Goal: Transaction & Acquisition: Purchase product/service

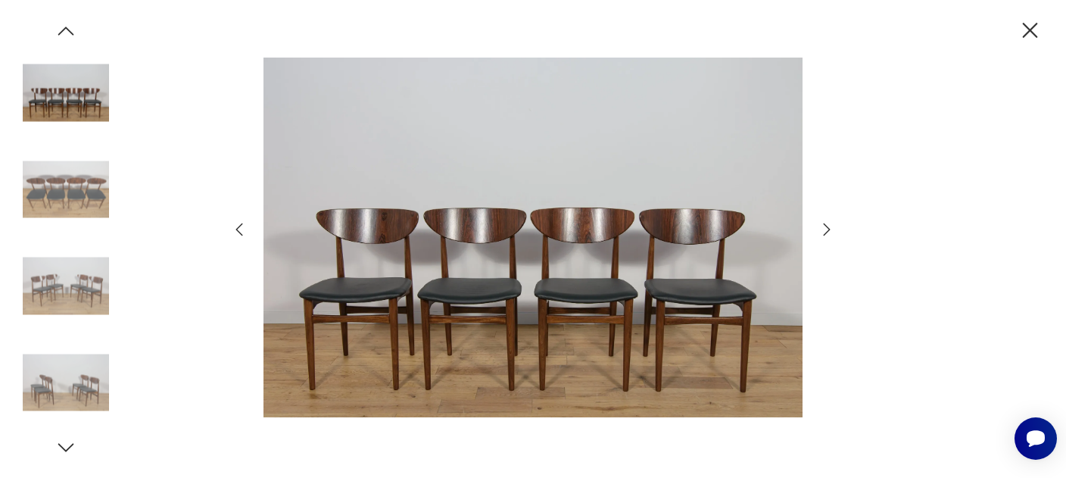
click at [1021, 26] on icon "button" at bounding box center [1029, 30] width 26 height 26
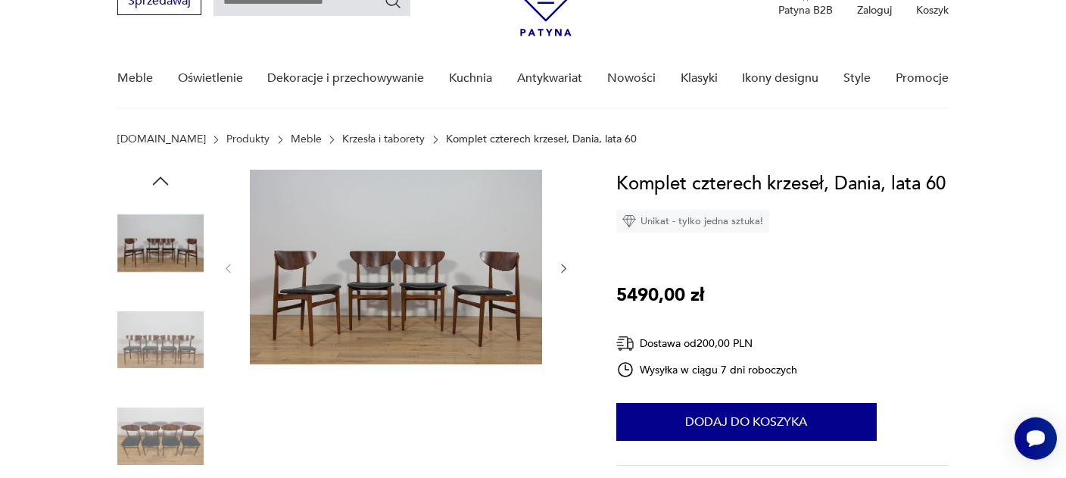
scroll to position [79, 0]
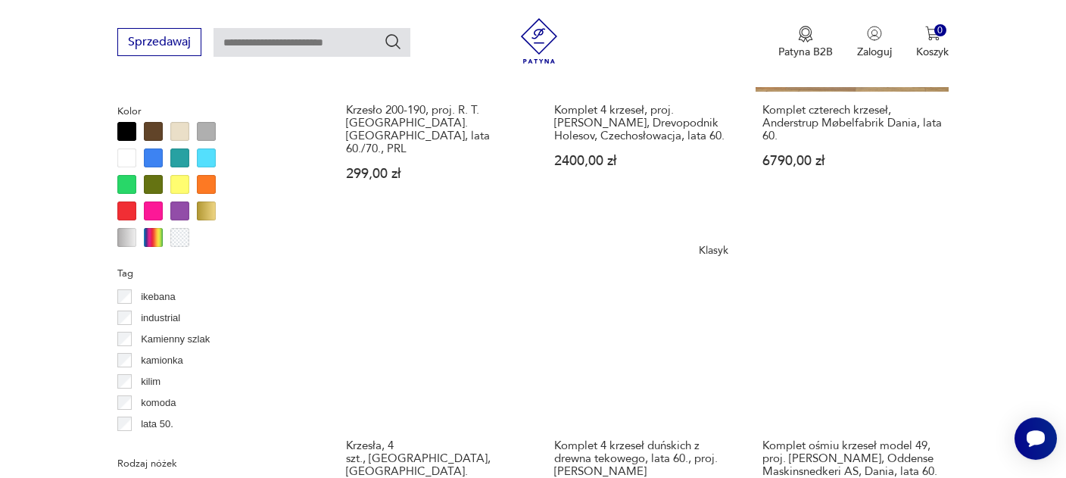
scroll to position [1519, 0]
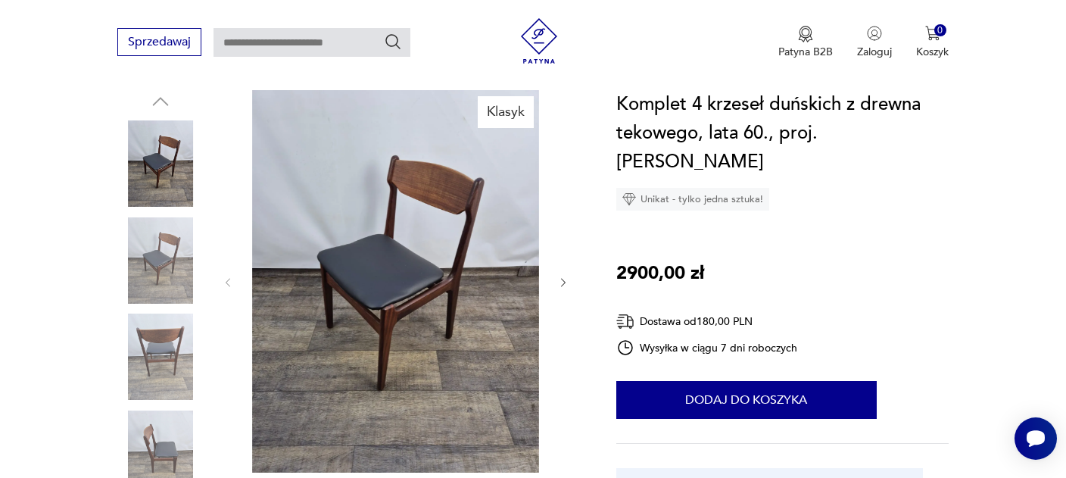
click at [344, 277] on img at bounding box center [396, 281] width 292 height 382
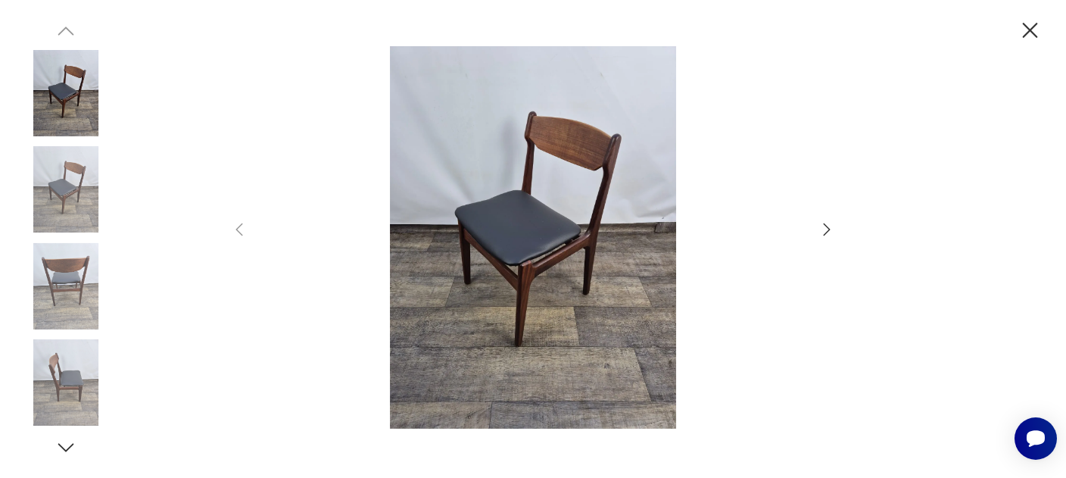
click at [823, 222] on icon "button" at bounding box center [826, 229] width 18 height 18
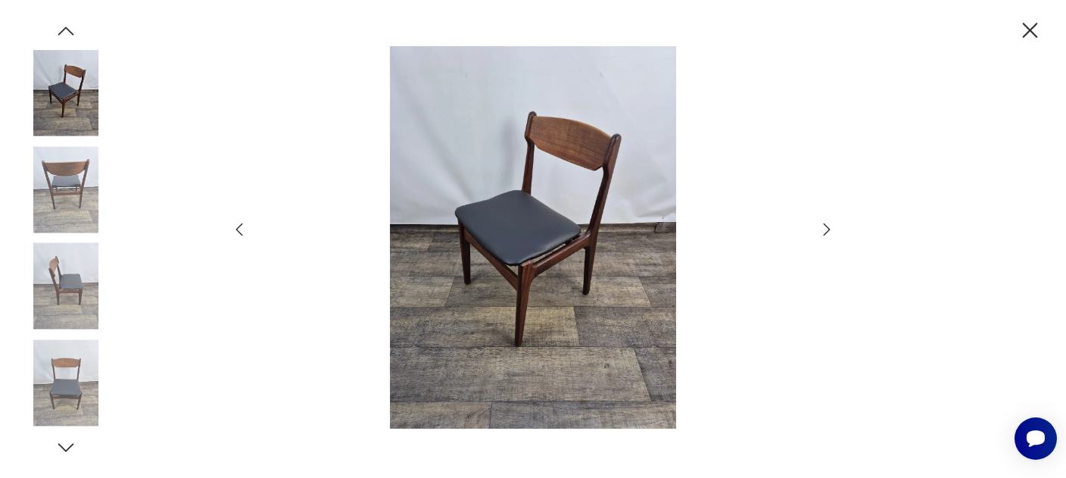
click at [823, 222] on icon "button" at bounding box center [826, 229] width 18 height 18
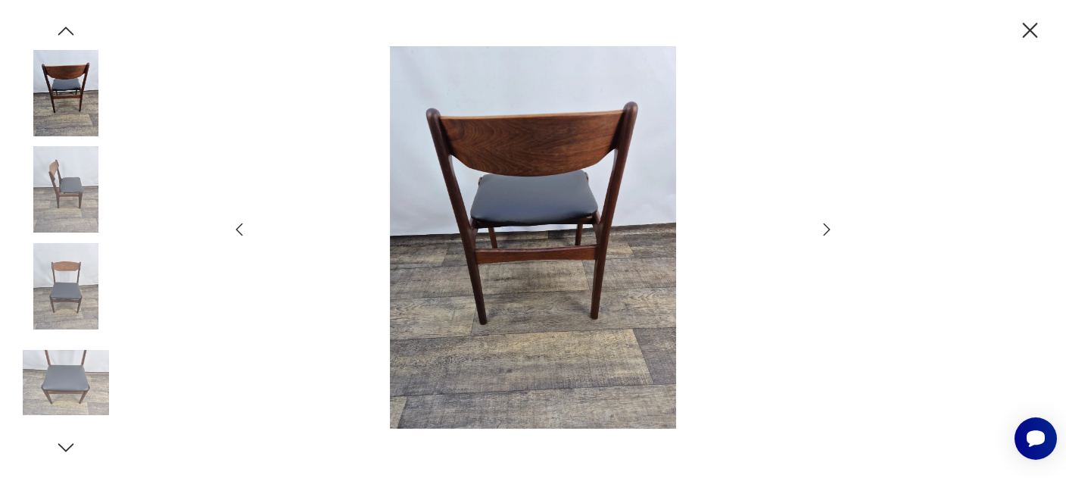
click at [823, 222] on icon "button" at bounding box center [826, 229] width 18 height 18
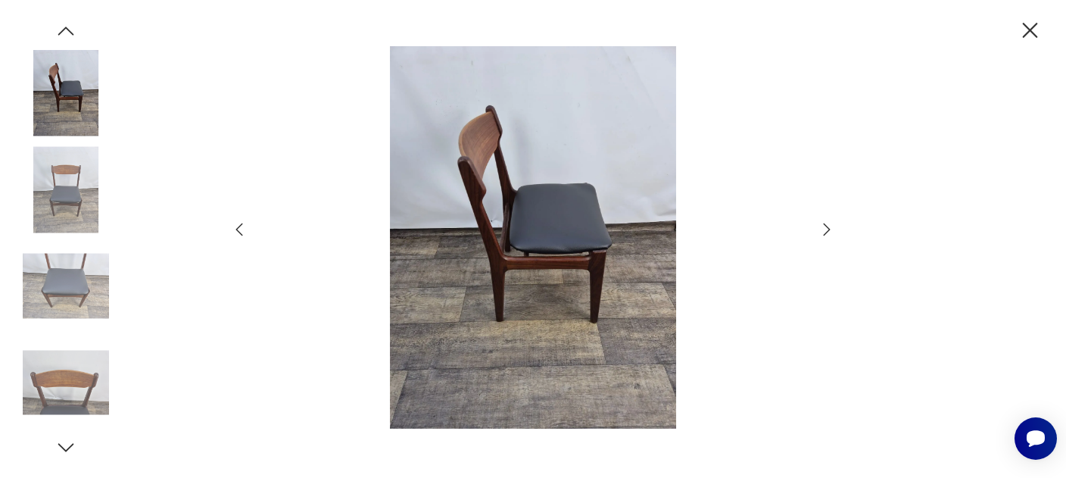
click at [823, 222] on icon "button" at bounding box center [826, 229] width 18 height 18
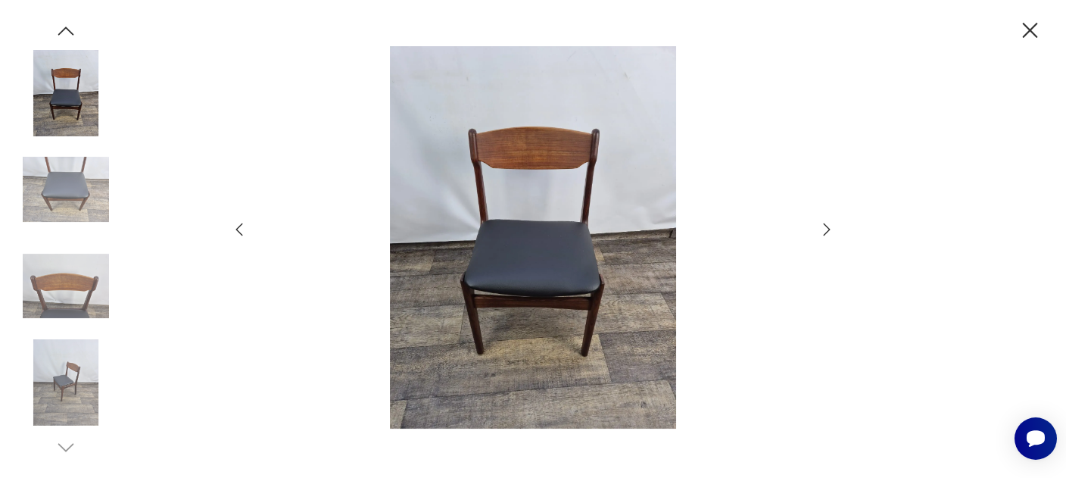
click at [823, 222] on icon "button" at bounding box center [826, 229] width 18 height 18
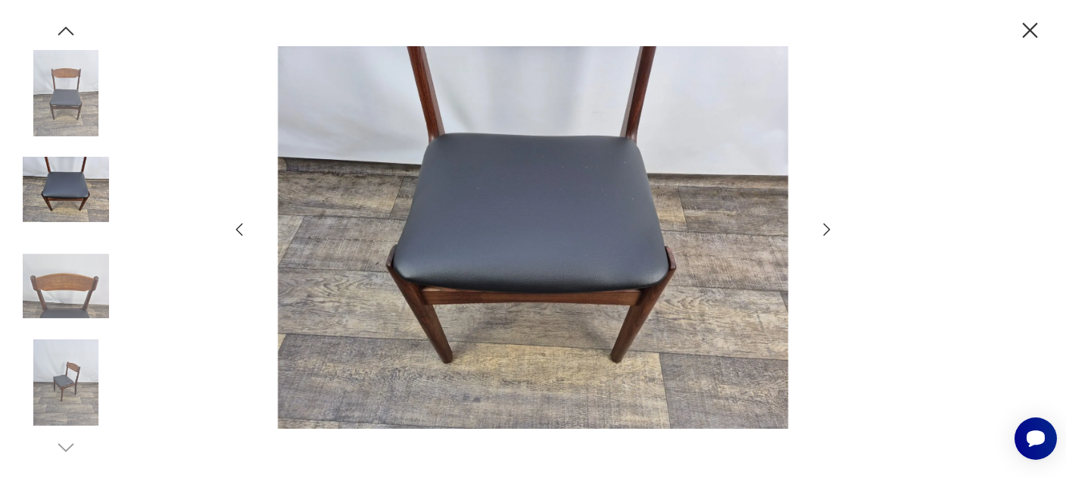
click at [823, 222] on icon "button" at bounding box center [826, 229] width 18 height 18
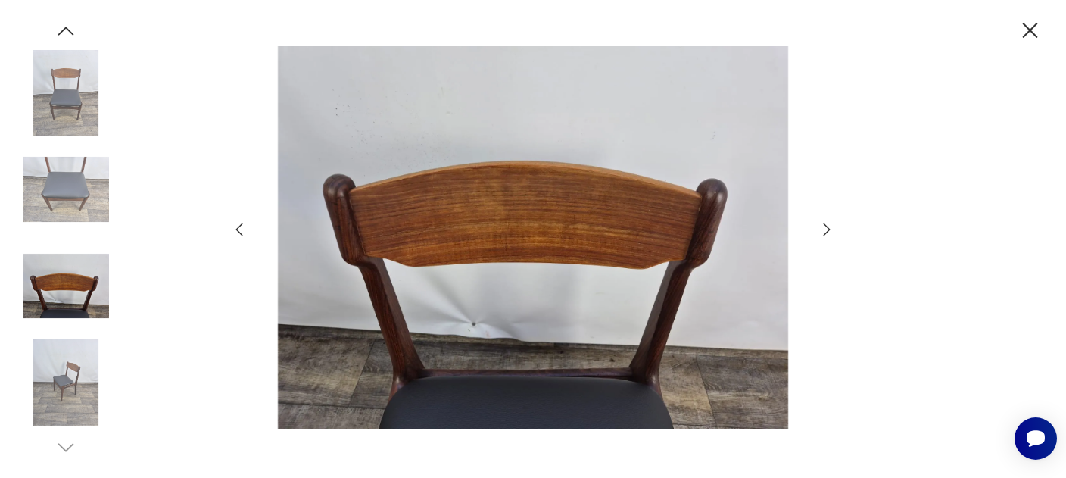
click at [823, 222] on icon "button" at bounding box center [826, 229] width 18 height 18
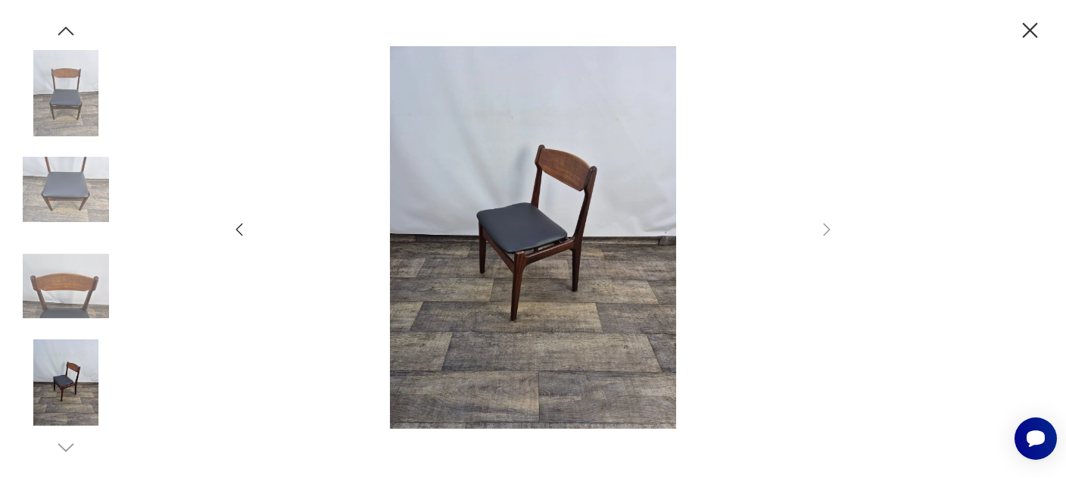
click at [1024, 36] on icon "button" at bounding box center [1029, 30] width 15 height 15
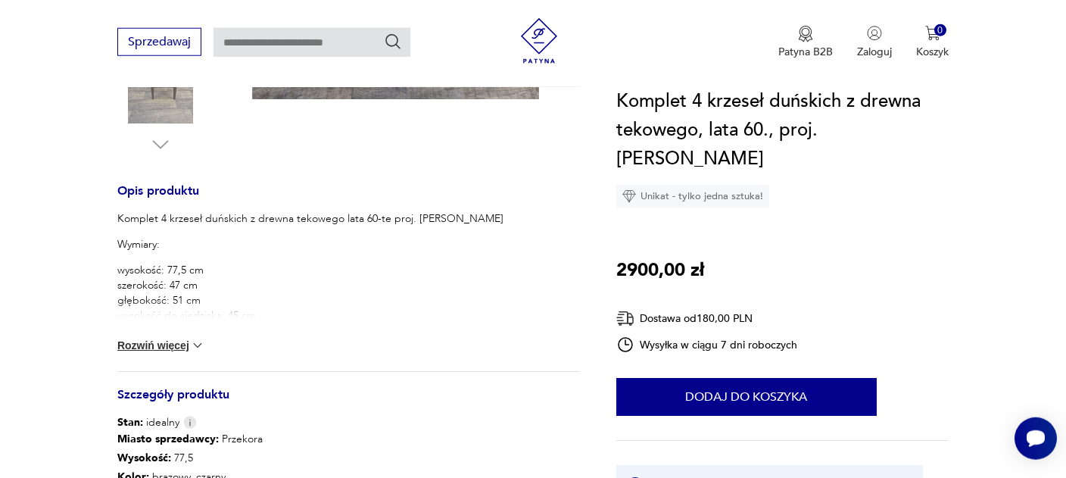
scroll to position [559, 0]
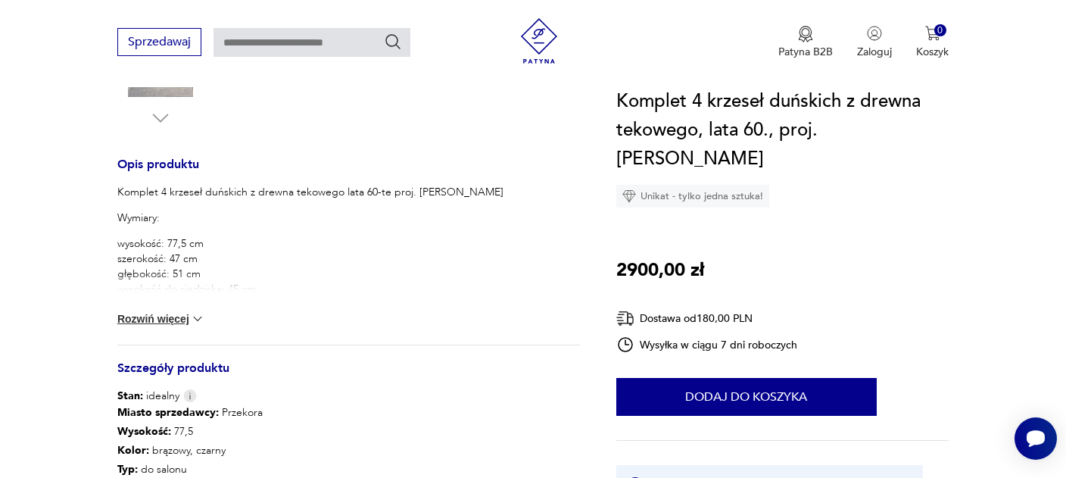
click at [149, 320] on button "Rozwiń więcej" at bounding box center [161, 318] width 88 height 15
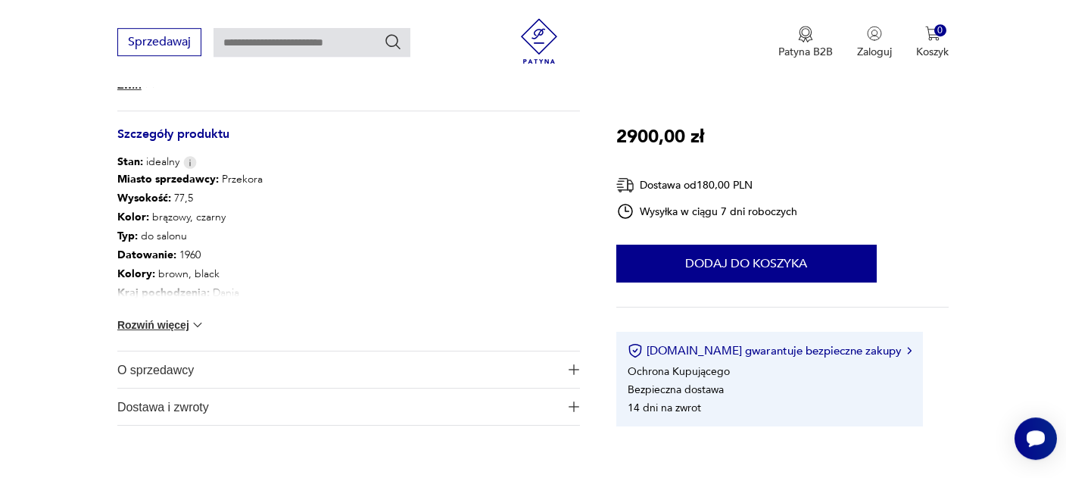
scroll to position [959, 0]
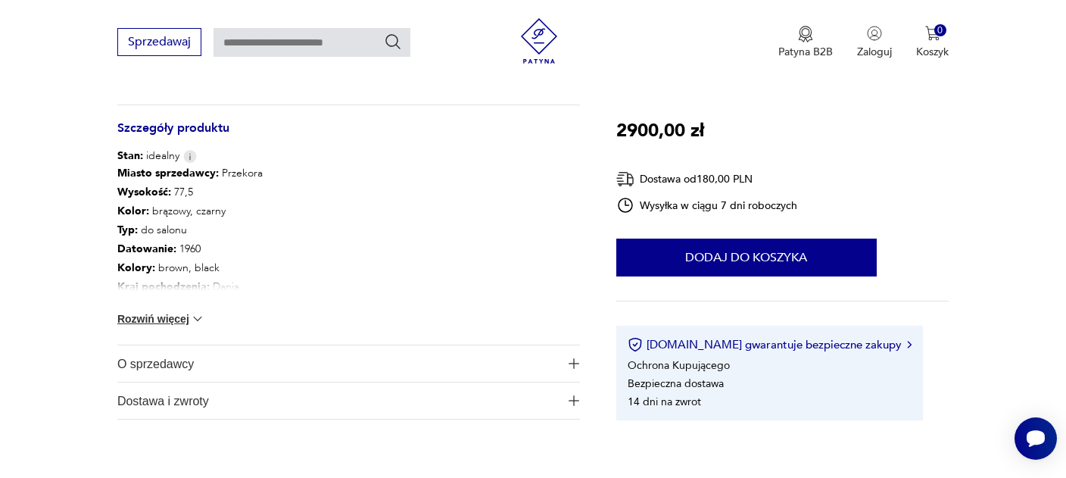
click at [149, 320] on button "Rozwiń więcej" at bounding box center [161, 318] width 88 height 15
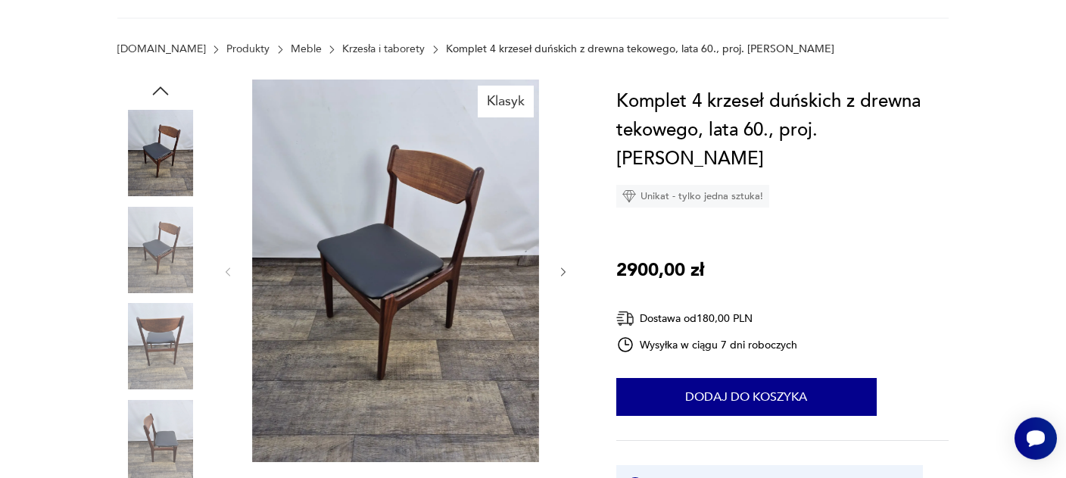
scroll to position [0, 0]
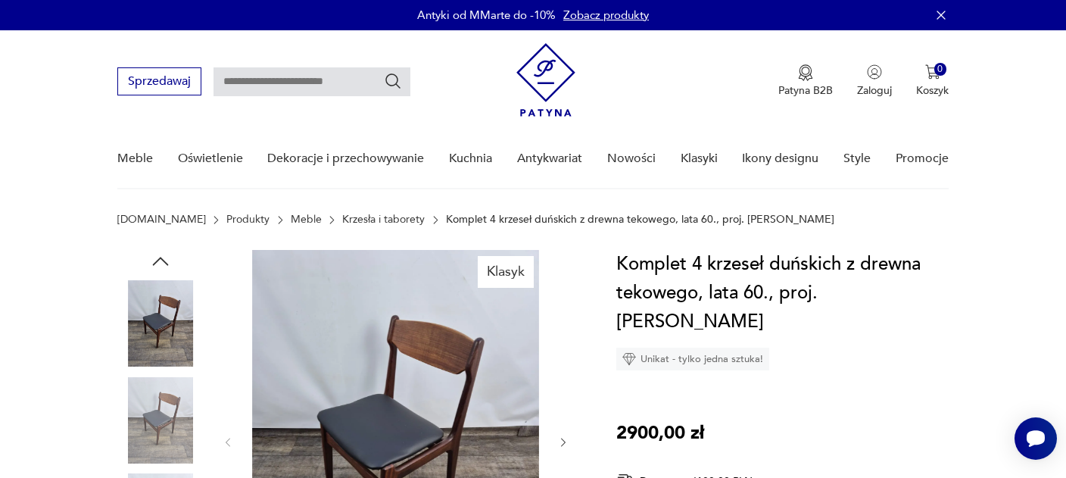
click at [160, 254] on icon "button" at bounding box center [160, 261] width 23 height 23
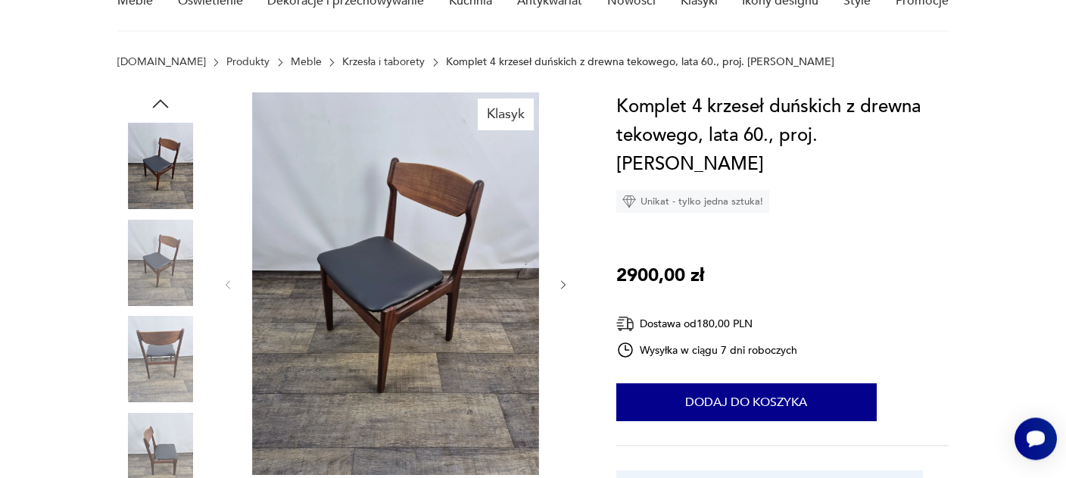
scroll to position [160, 0]
